Goal: Task Accomplishment & Management: Complete application form

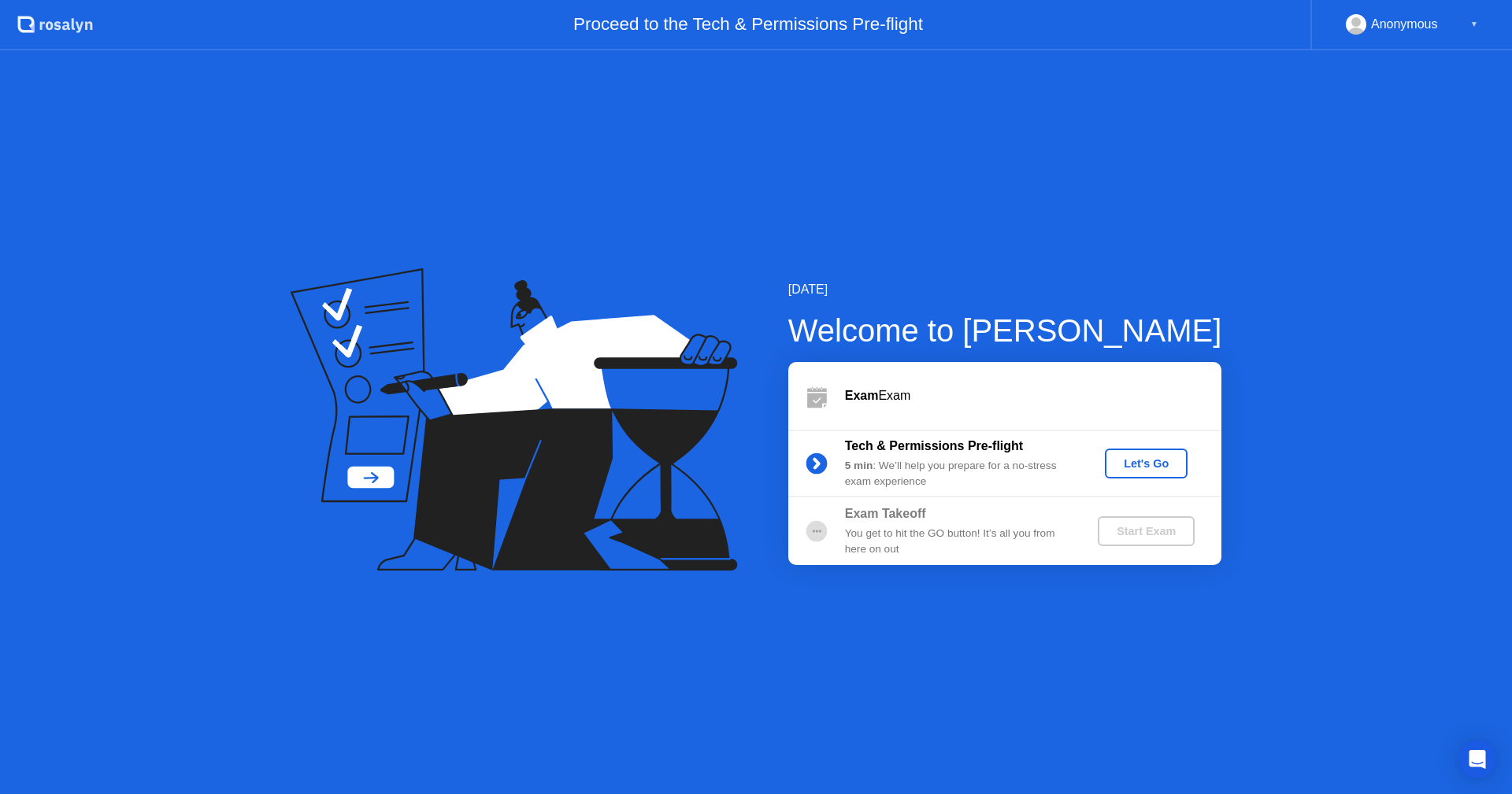
click at [1175, 464] on div "Let's Go" at bounding box center [1146, 464] width 70 height 13
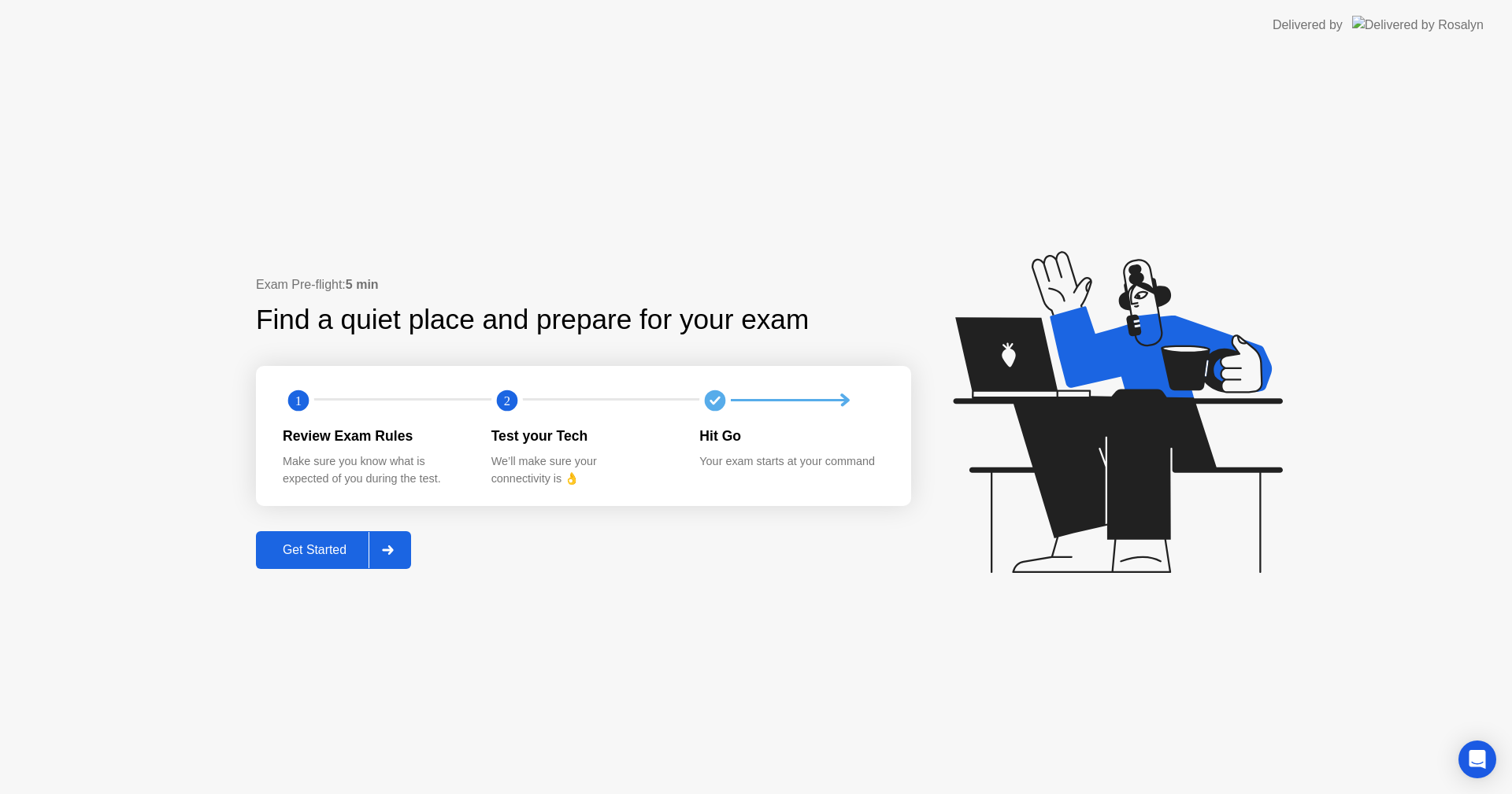
click at [324, 562] on button "Get Started" at bounding box center [333, 550] width 155 height 38
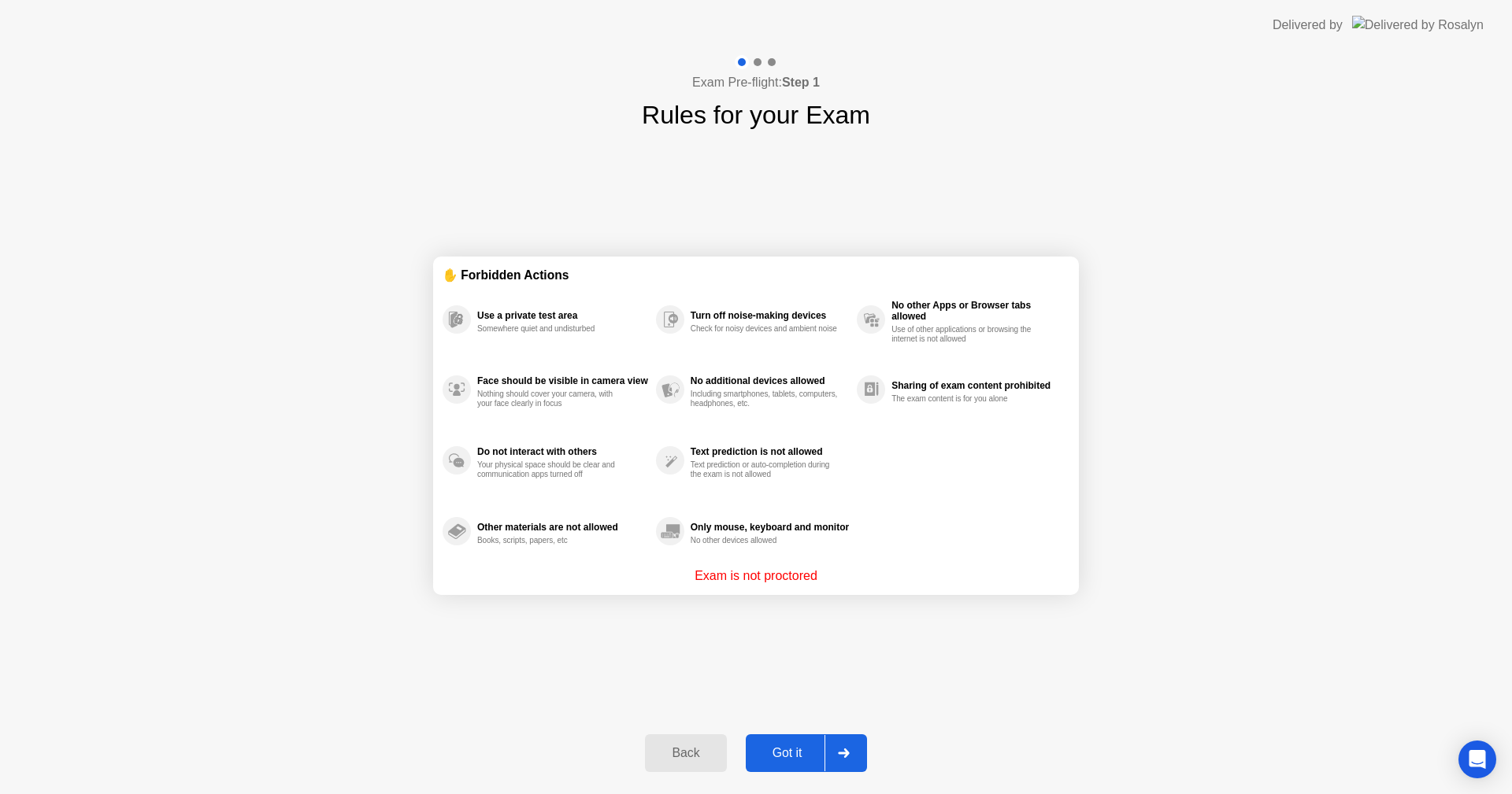
click at [867, 748] on button "Got it" at bounding box center [806, 753] width 121 height 38
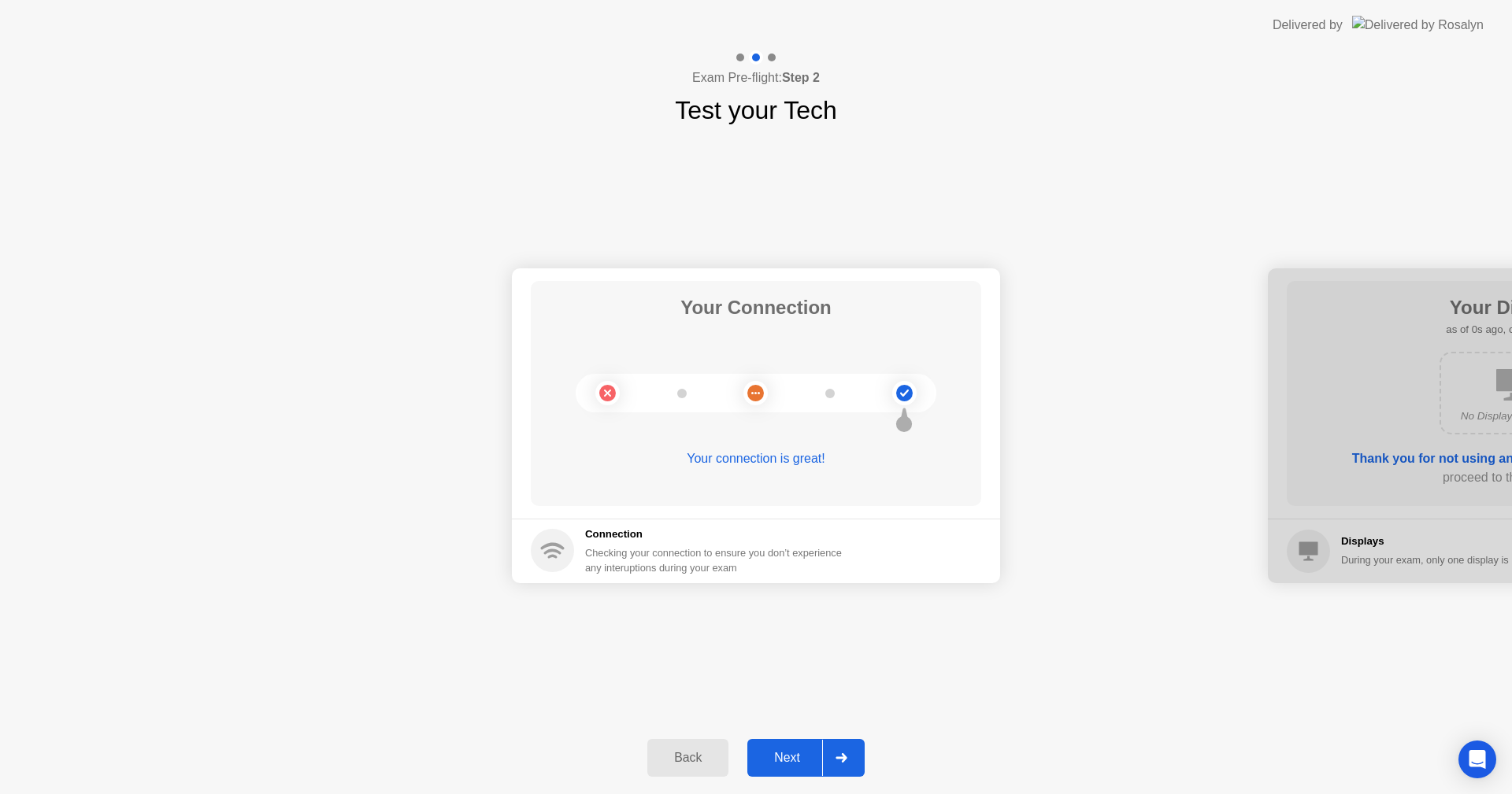
click at [851, 759] on div at bounding box center [841, 758] width 38 height 36
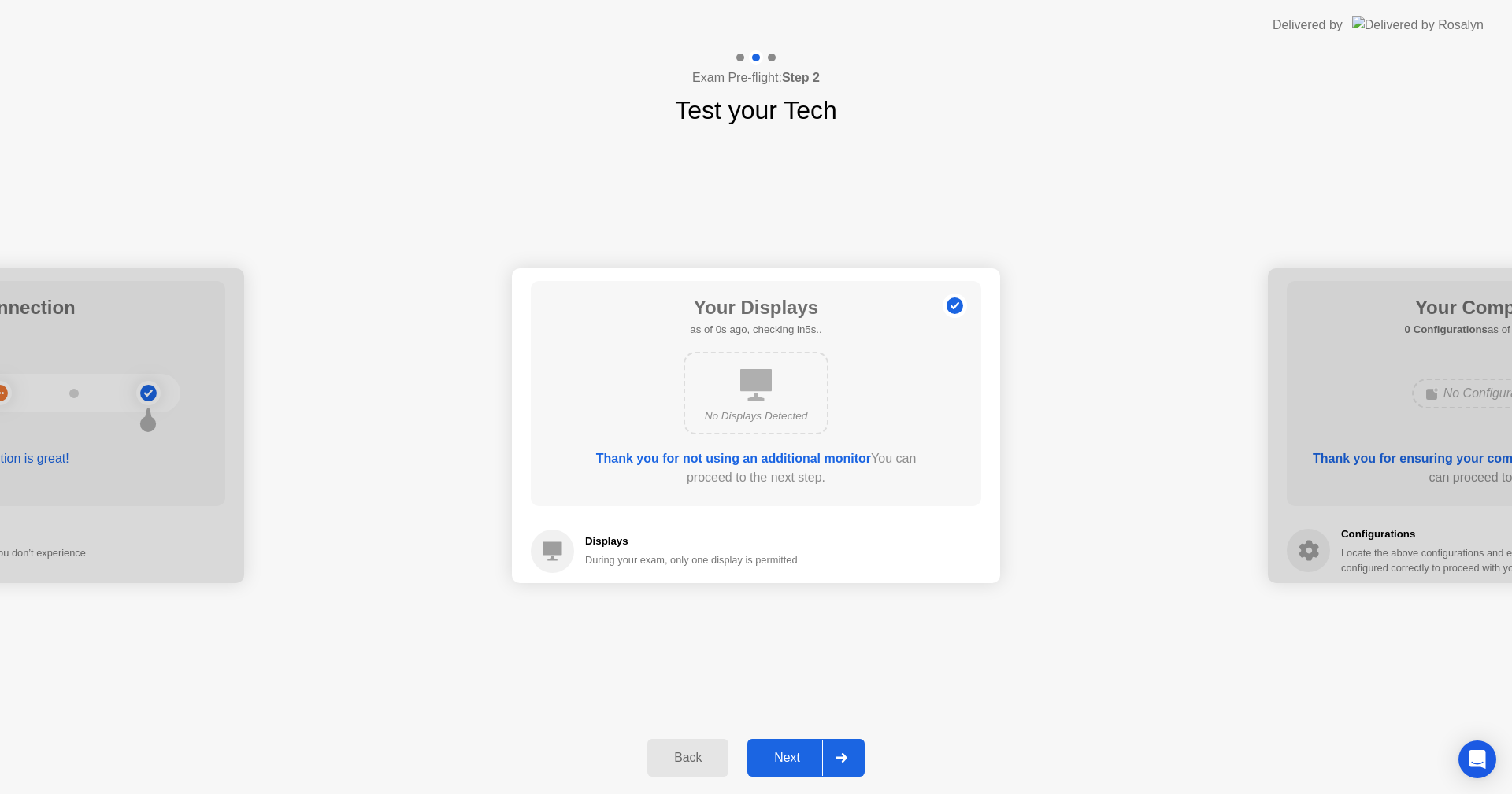
click at [851, 759] on div at bounding box center [841, 758] width 38 height 36
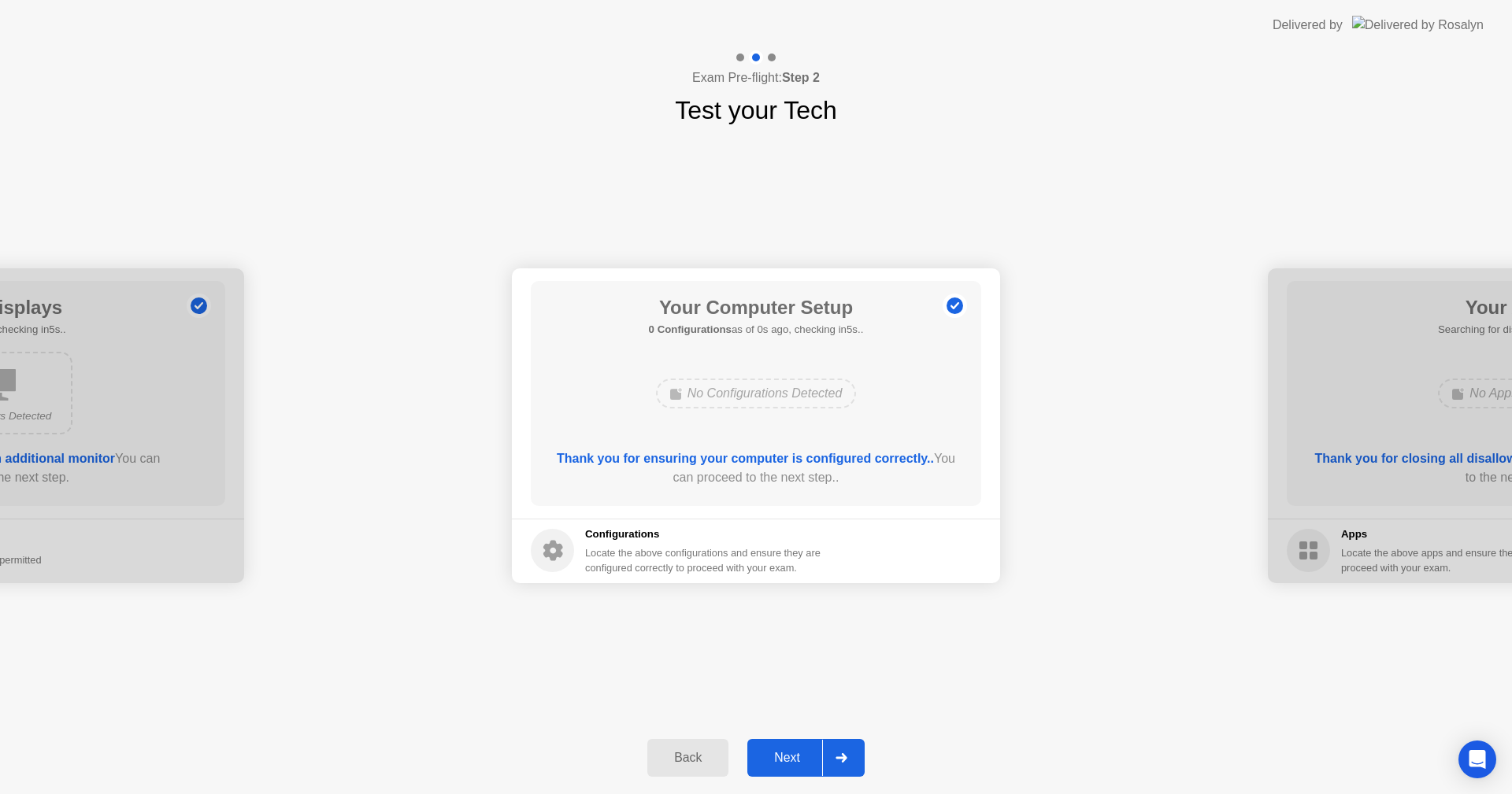
click at [851, 759] on div at bounding box center [841, 758] width 38 height 36
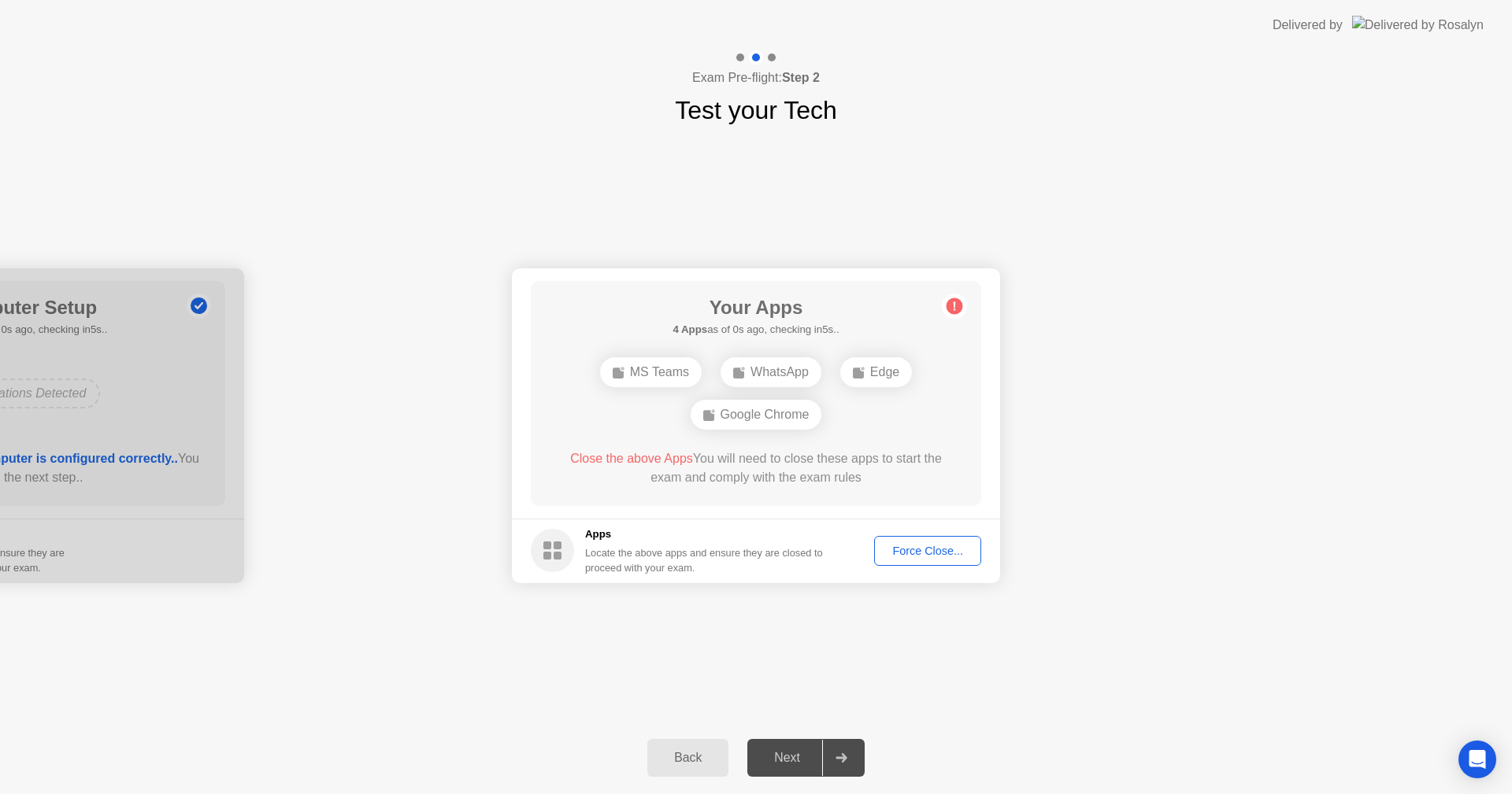
click at [943, 556] on div "Force Close..." at bounding box center [928, 551] width 97 height 13
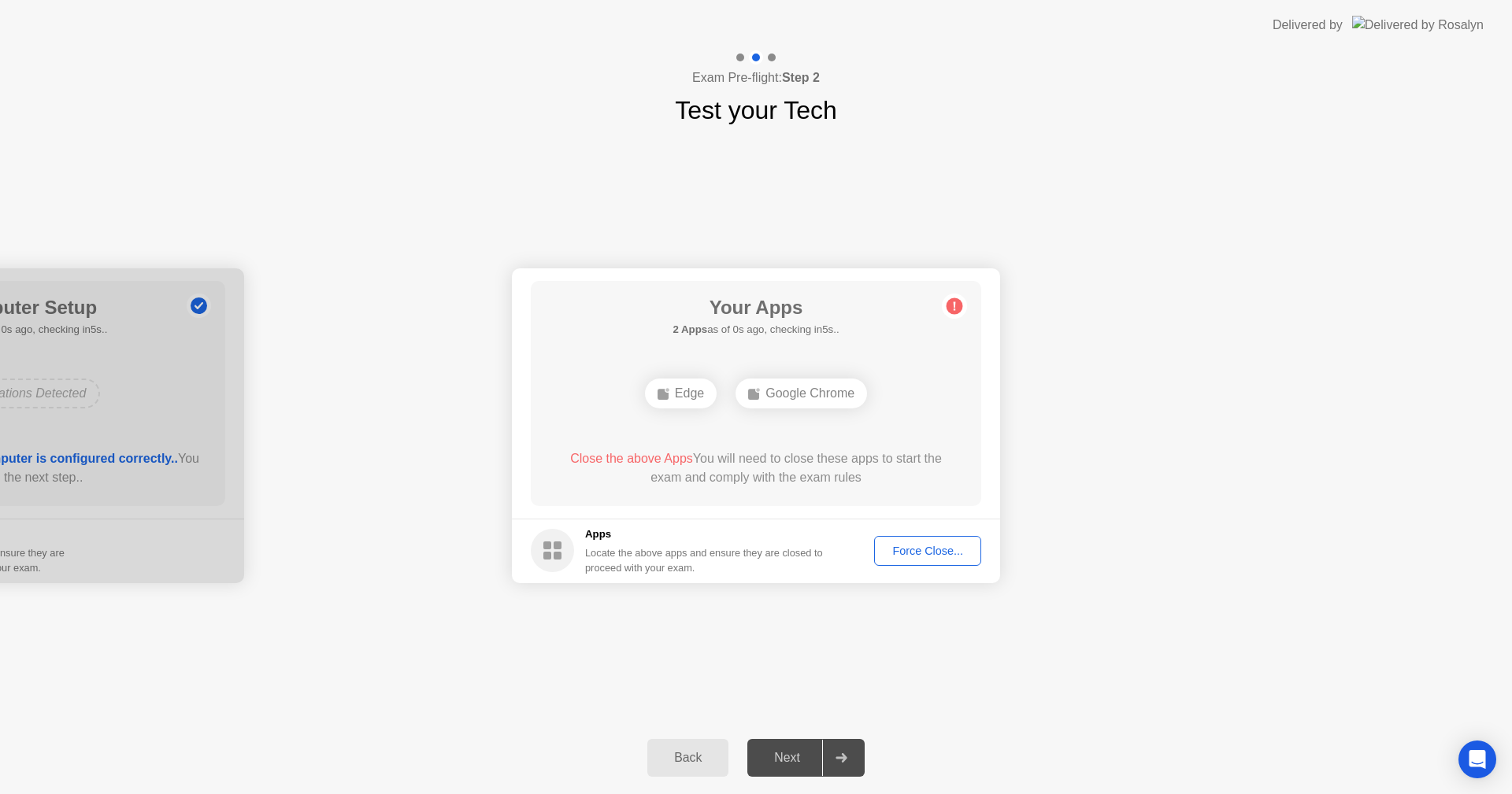
click at [935, 555] on div "Force Close..." at bounding box center [928, 551] width 97 height 13
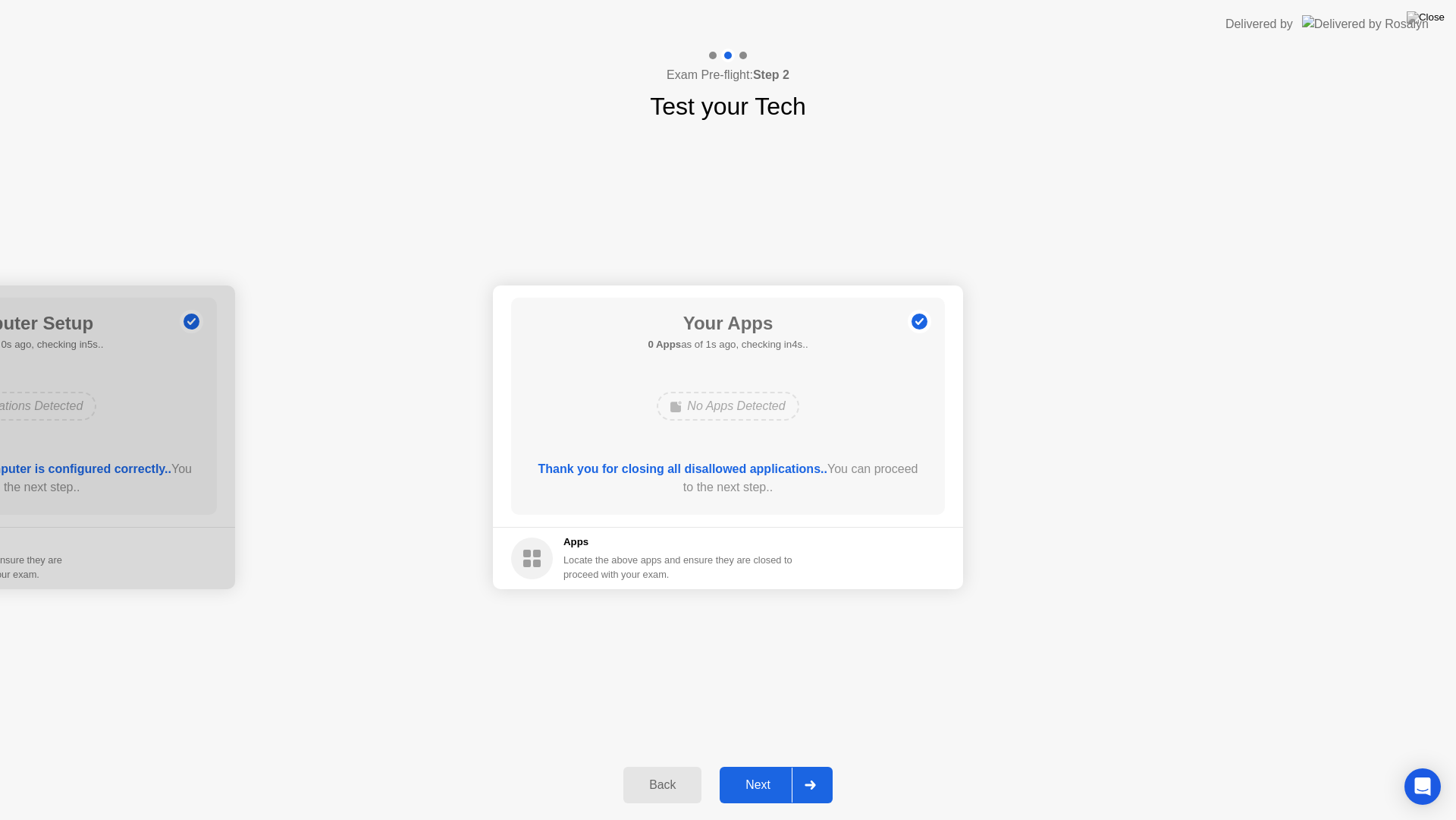
click at [825, 765] on div at bounding box center [810, 785] width 36 height 35
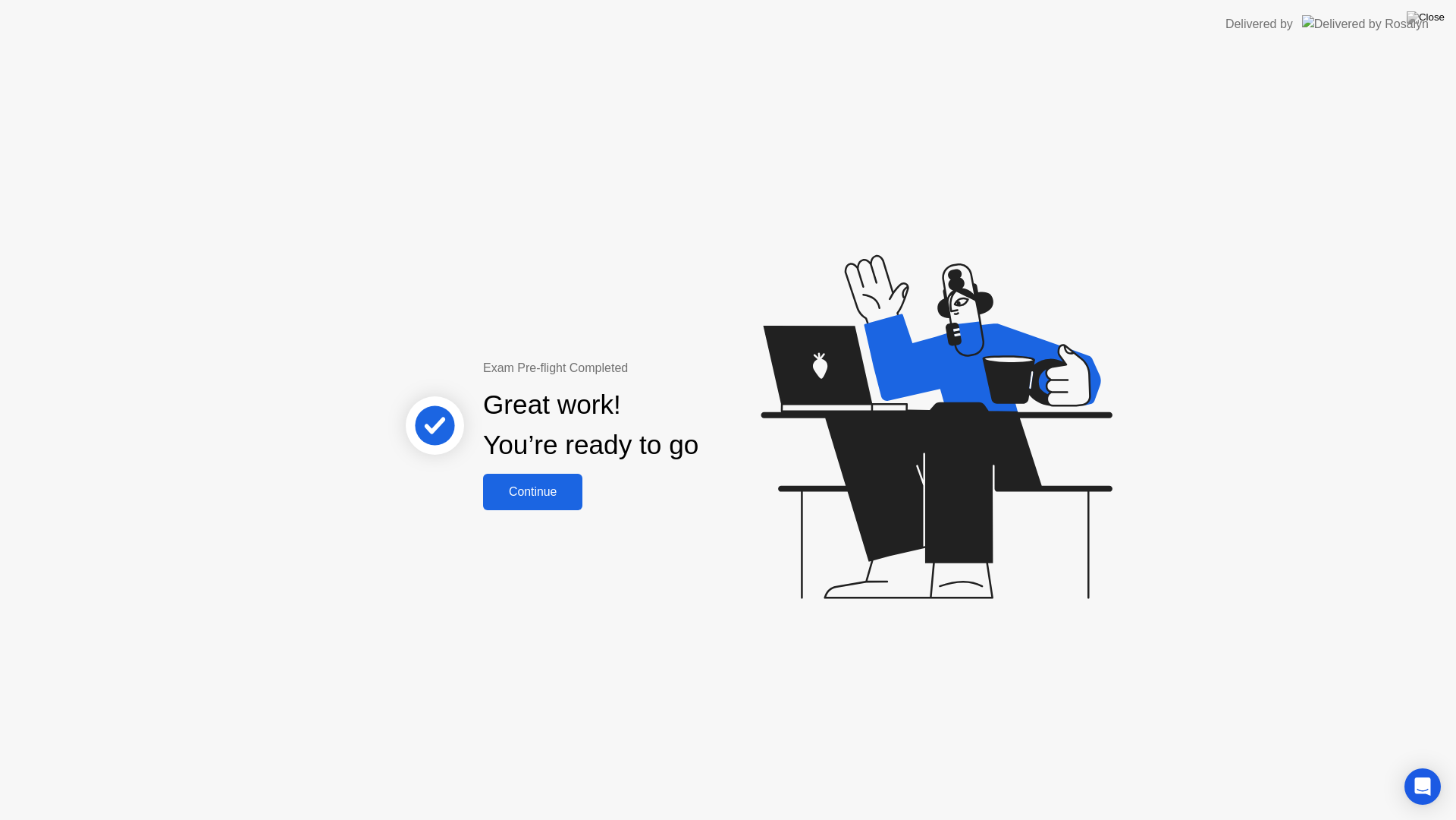
click at [556, 495] on div "Continue" at bounding box center [533, 492] width 90 height 13
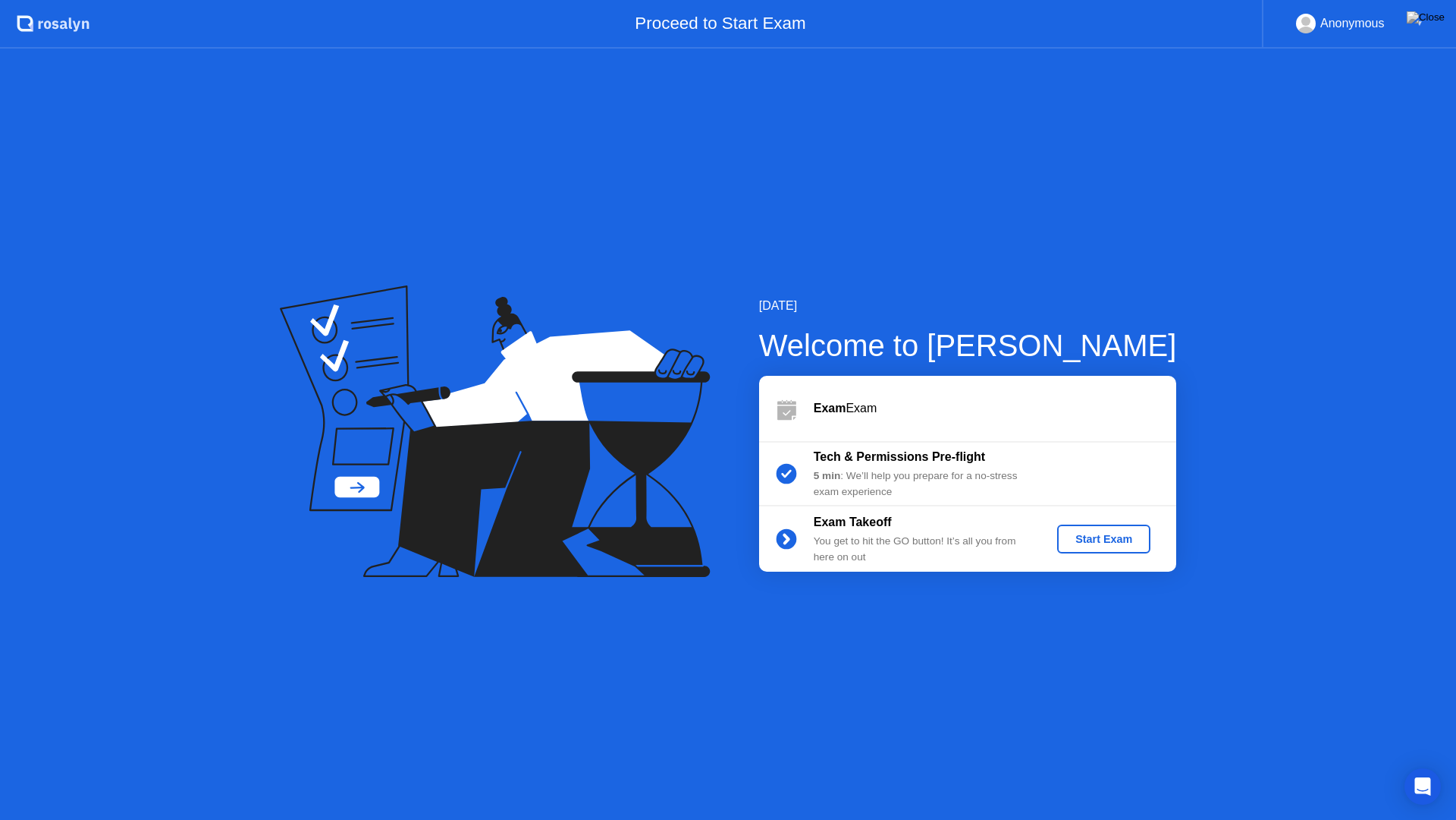
click at [1123, 545] on div "Start Exam" at bounding box center [1103, 538] width 81 height 12
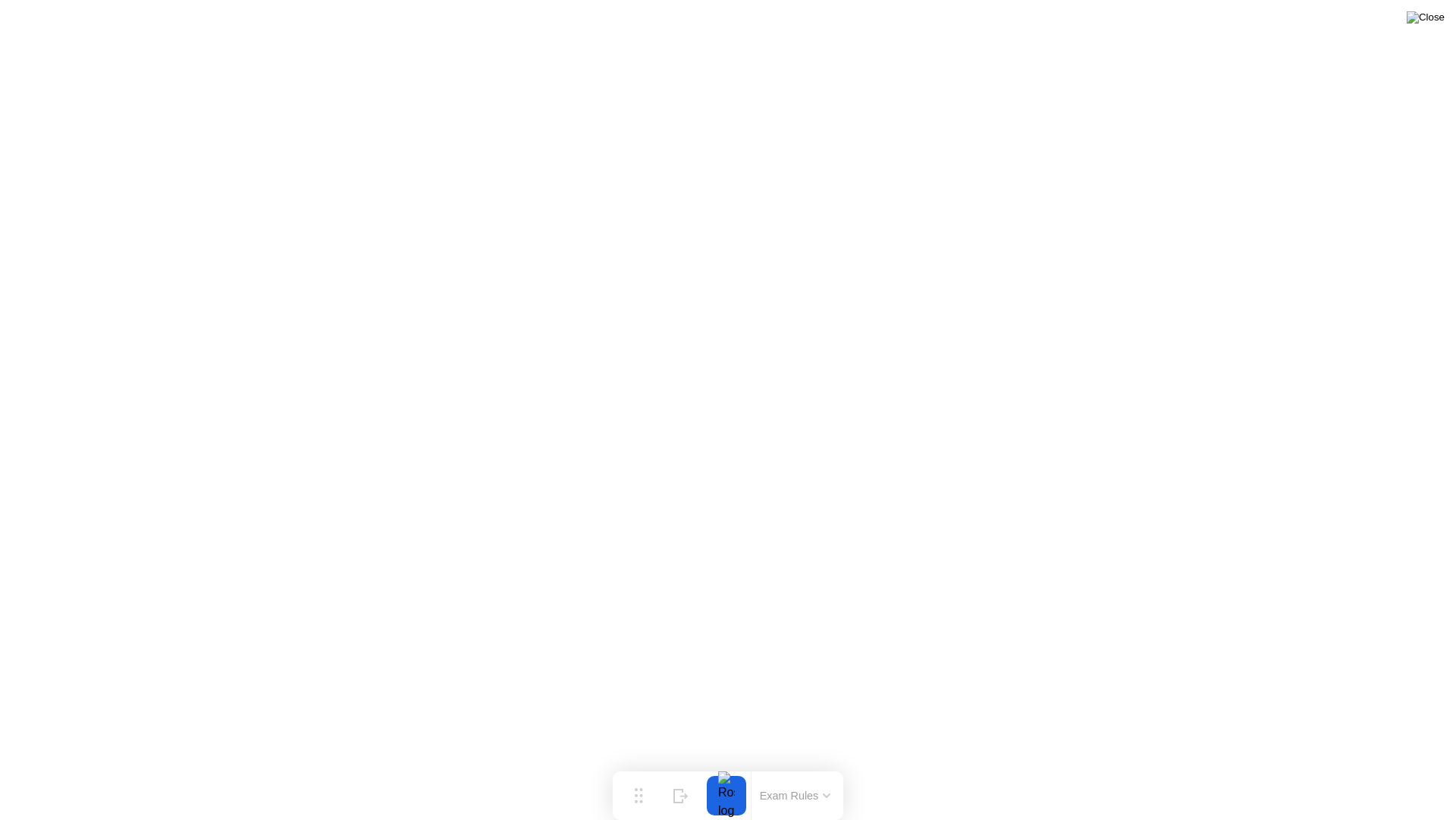
click at [1435, 12] on img at bounding box center [1426, 17] width 38 height 12
